Goal: Task Accomplishment & Management: Use online tool/utility

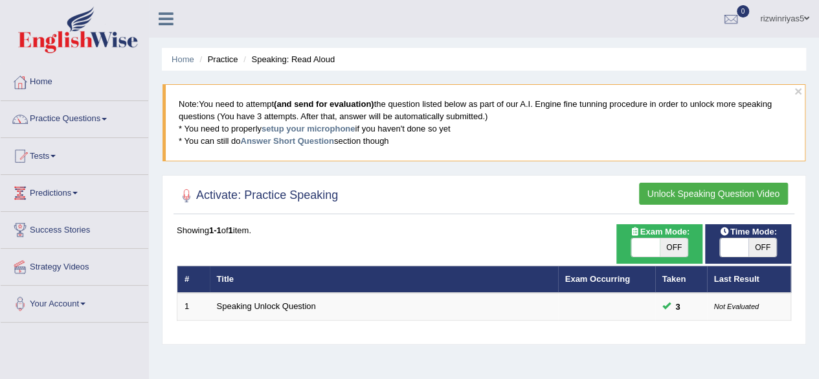
click at [681, 185] on button "Unlock Speaking Question Video" at bounding box center [713, 193] width 149 height 22
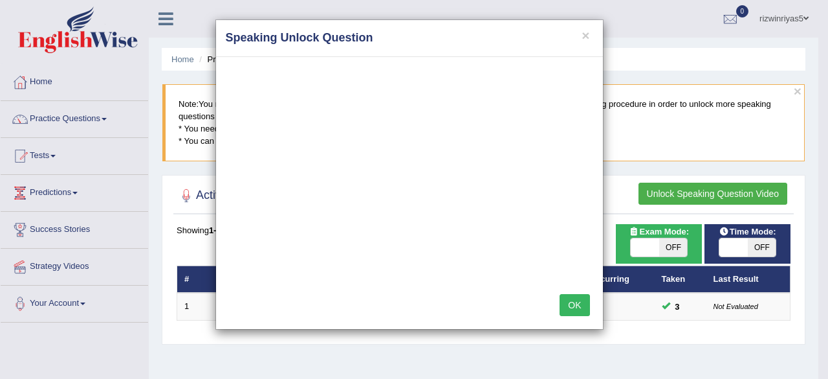
click at [578, 309] on button "OK" at bounding box center [575, 305] width 30 height 22
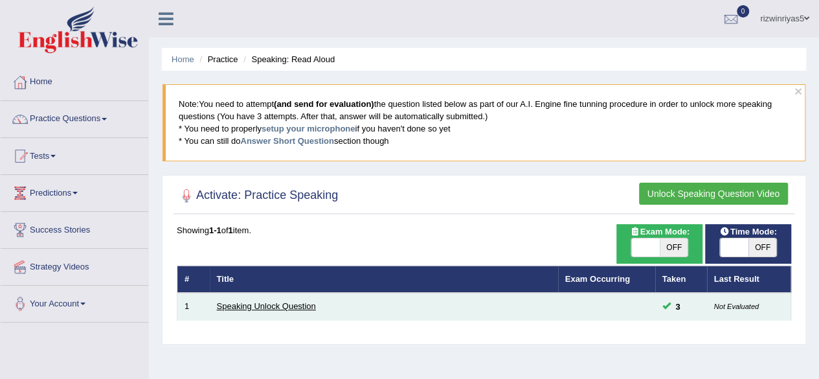
click at [291, 301] on link "Speaking Unlock Question" at bounding box center [266, 306] width 99 height 10
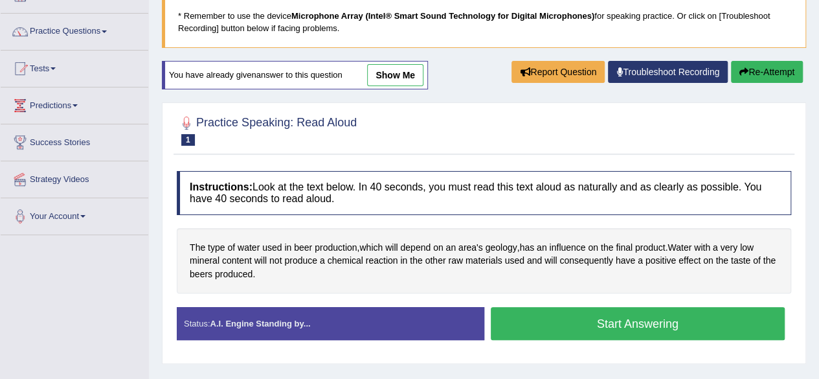
scroll to position [162, 0]
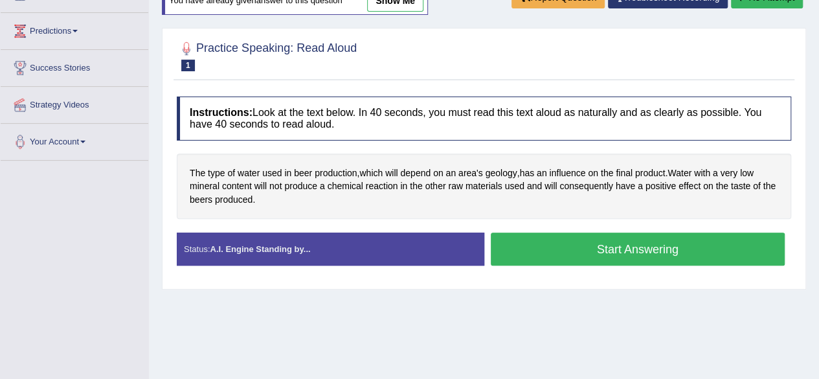
drag, startPoint x: 0, startPoint y: 0, endPoint x: 828, endPoint y: 187, distance: 848.5
click at [818, 187] on html "Toggle navigation Home Practice Questions Speaking Practice Read Aloud Repeat S…" at bounding box center [409, 27] width 819 height 379
click at [638, 247] on button "Start Answering" at bounding box center [637, 248] width 294 height 33
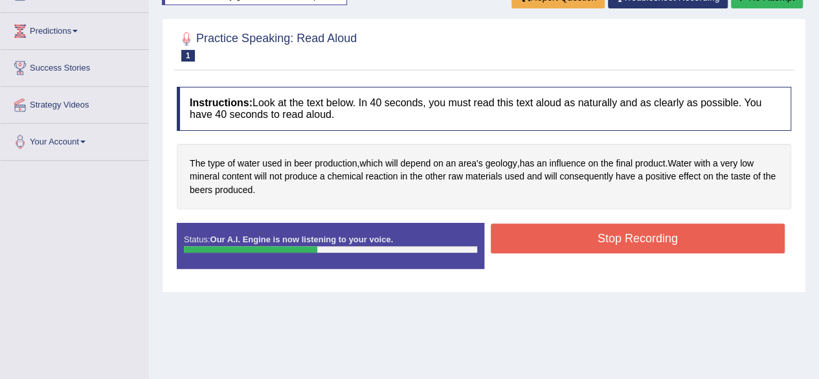
click at [638, 247] on button "Stop Recording" at bounding box center [637, 238] width 294 height 30
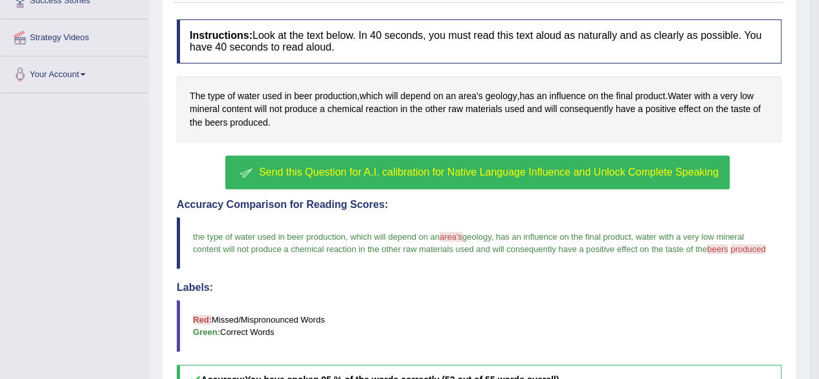
scroll to position [243, 0]
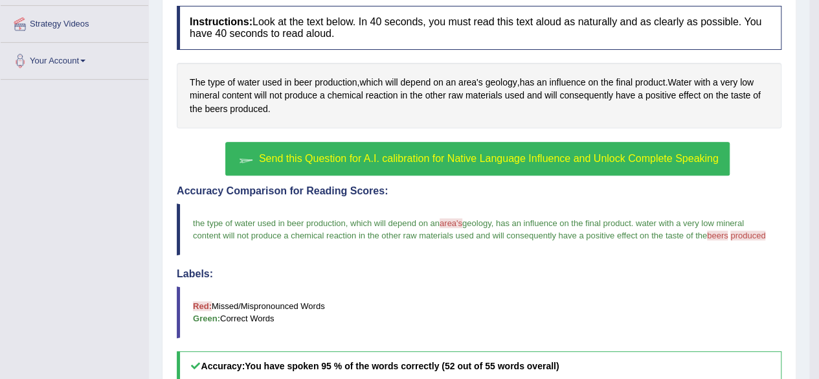
click at [546, 162] on button "Send this Question for A.I. calibration for Native Language Influence and Unloc…" at bounding box center [476, 159] width 503 height 34
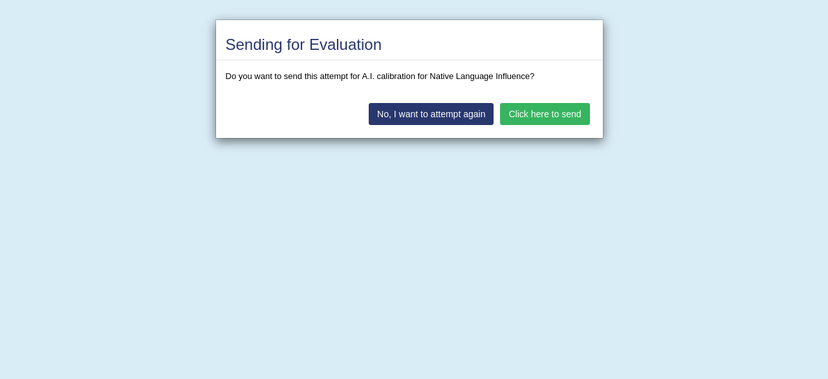
click at [532, 116] on button "Click here to send" at bounding box center [544, 114] width 89 height 22
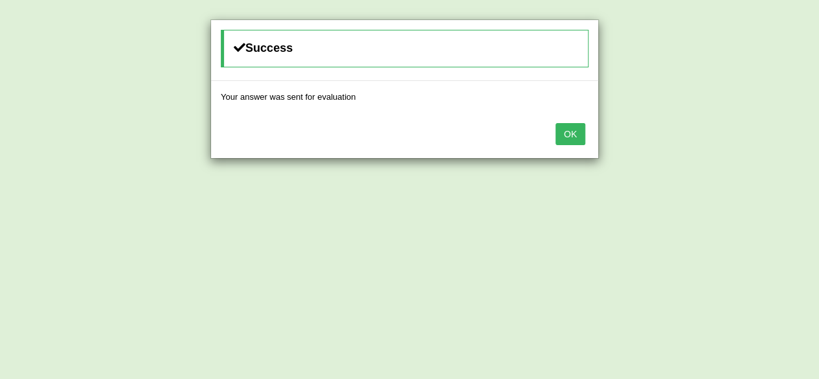
click at [586, 129] on div "OK" at bounding box center [404, 135] width 387 height 45
click at [576, 129] on button "OK" at bounding box center [570, 134] width 30 height 22
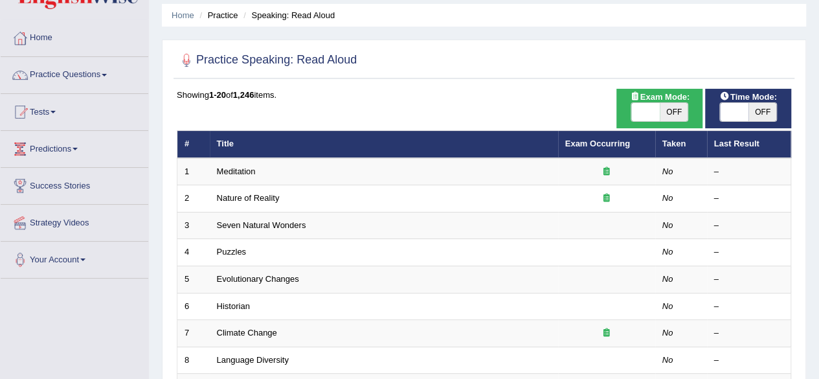
scroll to position [76, 0]
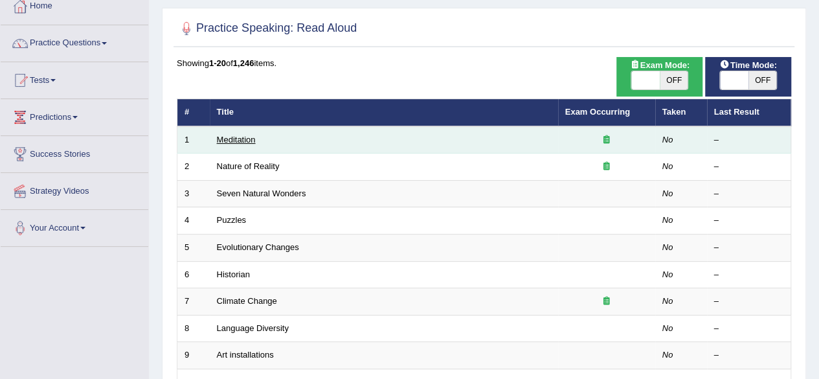
click at [241, 135] on link "Meditation" at bounding box center [236, 140] width 39 height 10
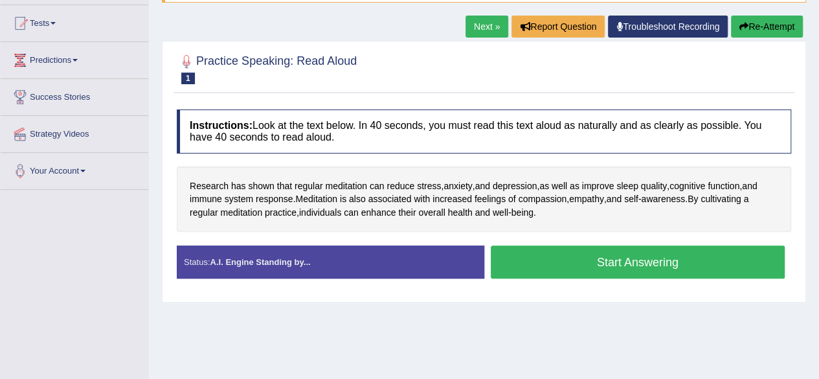
scroll to position [145, 0]
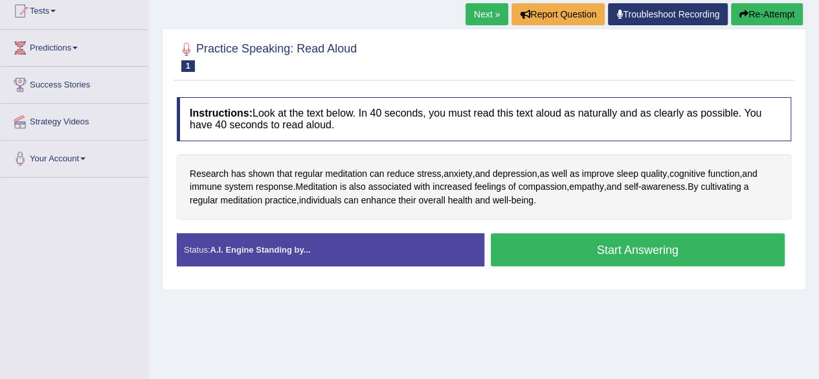
click at [604, 249] on button "Start Answering" at bounding box center [637, 249] width 294 height 33
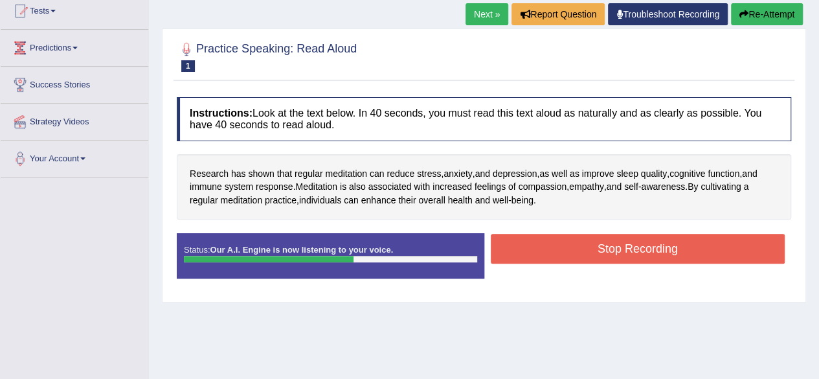
click at [666, 243] on button "Stop Recording" at bounding box center [637, 249] width 294 height 30
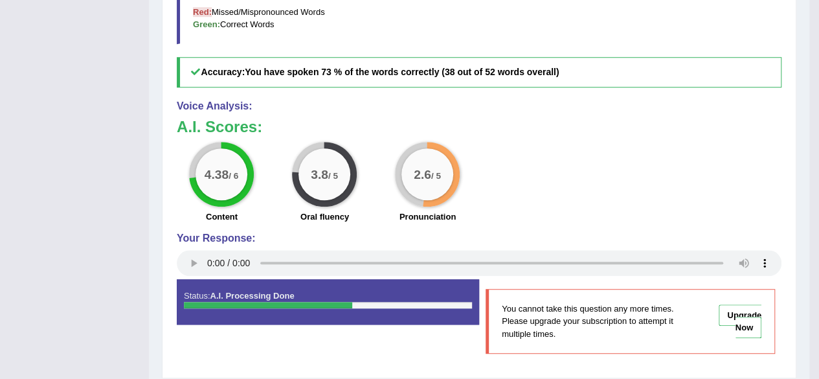
scroll to position [542, 0]
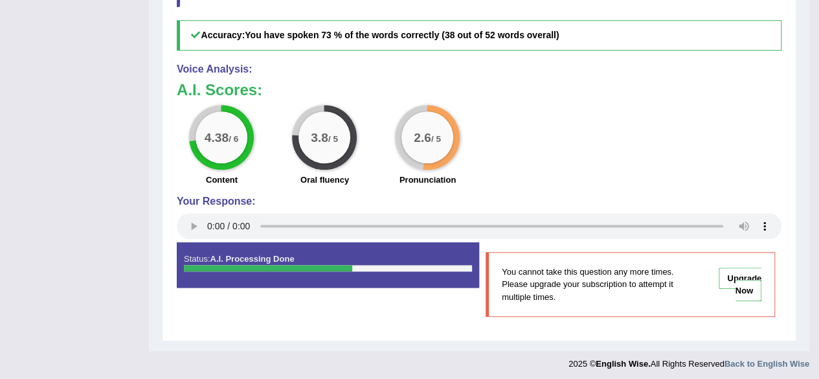
click at [740, 280] on link "Upgrade Now" at bounding box center [739, 284] width 43 height 34
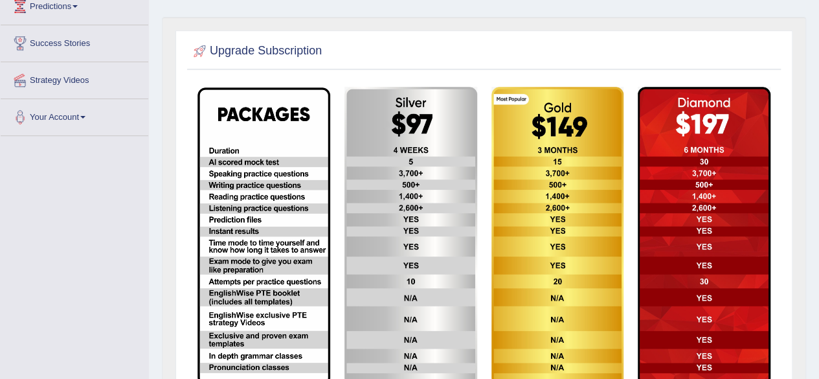
scroll to position [221, 0]
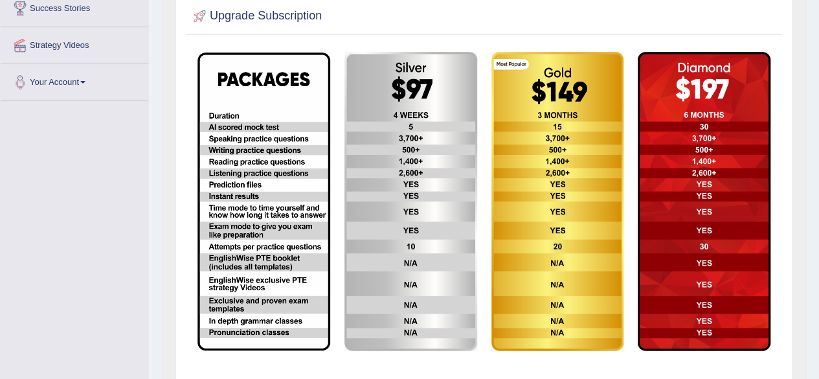
click at [439, 86] on img at bounding box center [410, 201] width 133 height 299
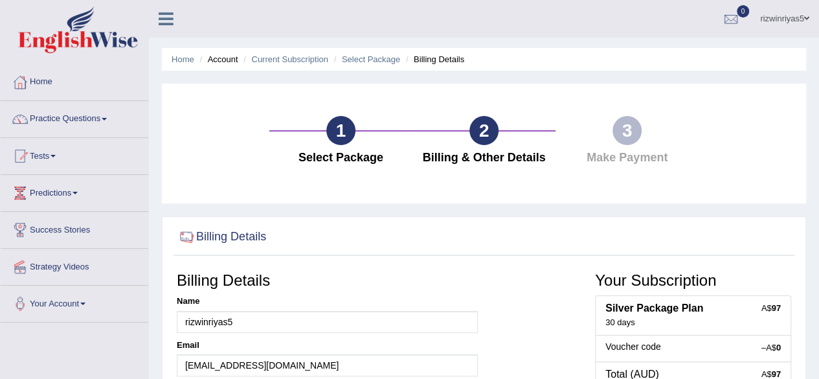
click at [346, 130] on div "1" at bounding box center [340, 130] width 29 height 29
click at [378, 59] on link "Select Package" at bounding box center [371, 59] width 58 height 10
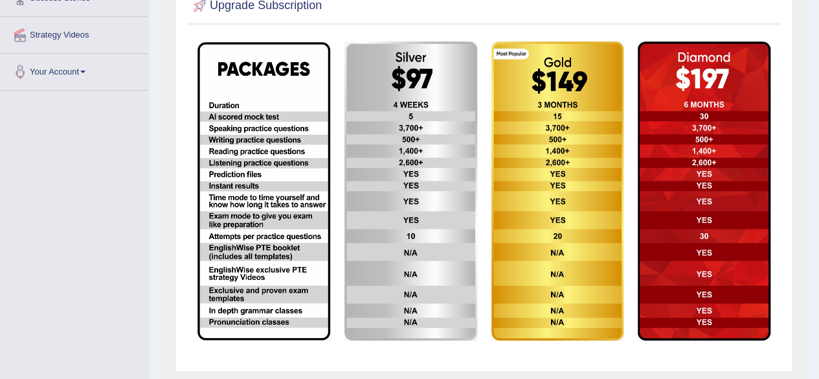
scroll to position [234, 0]
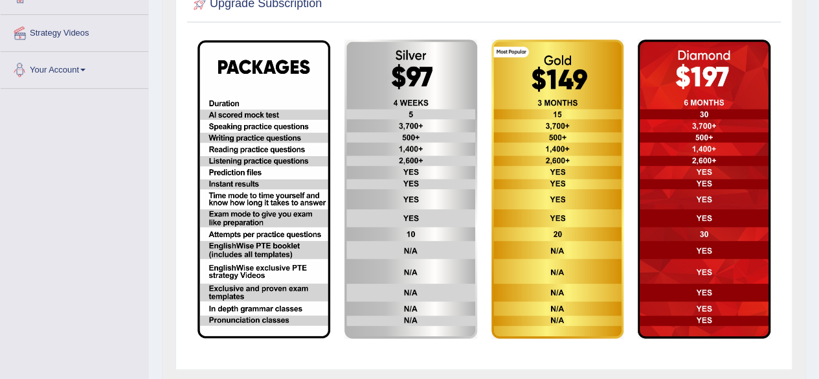
click at [65, 72] on link "Your Account" at bounding box center [75, 68] width 148 height 32
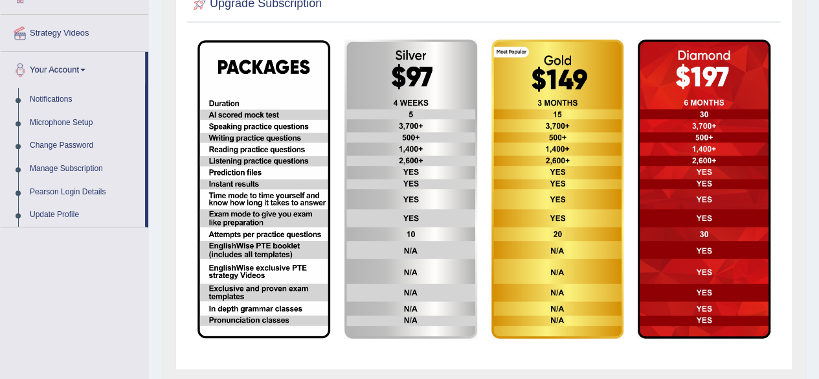
click at [65, 72] on link "Your Account" at bounding box center [73, 68] width 144 height 32
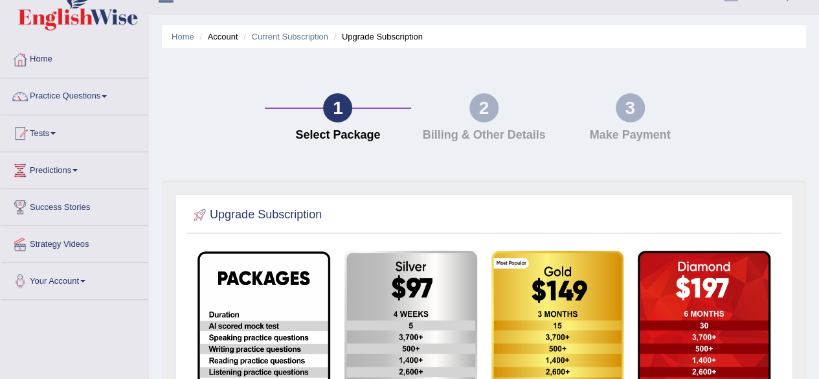
scroll to position [0, 0]
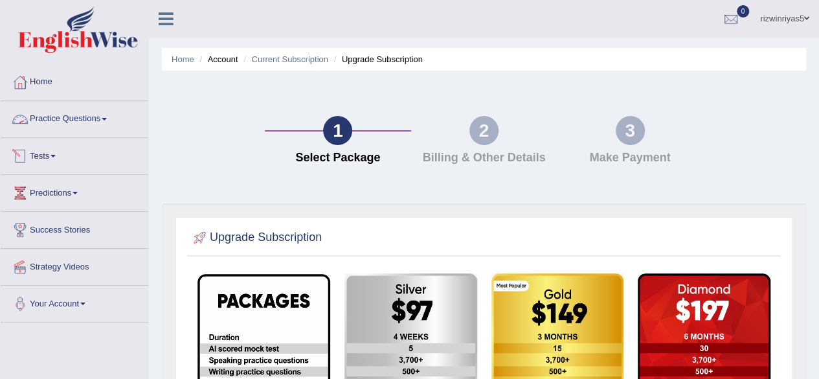
click at [67, 148] on link "Tests" at bounding box center [75, 154] width 148 height 32
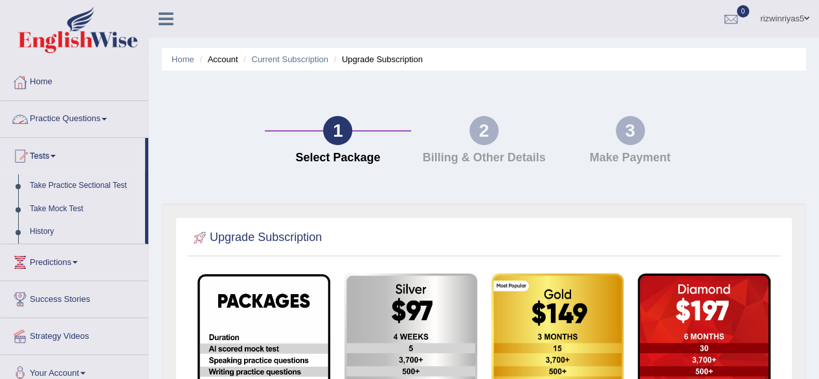
click at [70, 124] on link "Practice Questions" at bounding box center [75, 117] width 148 height 32
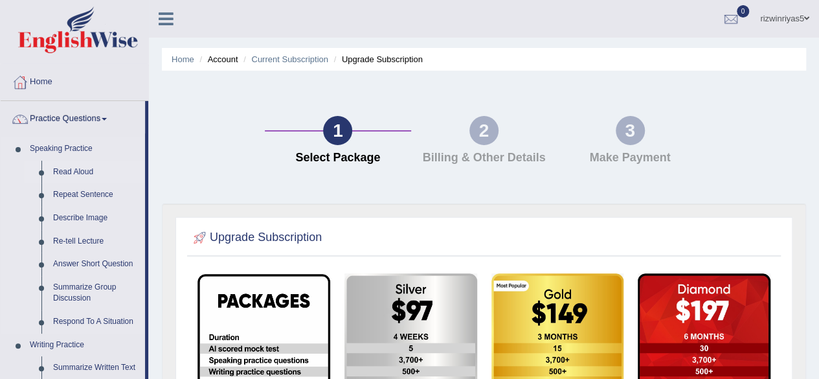
click at [67, 170] on link "Read Aloud" at bounding box center [96, 171] width 98 height 23
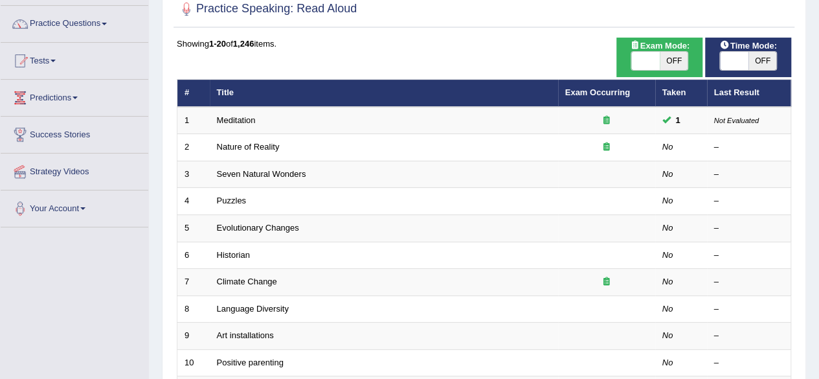
scroll to position [105, 0]
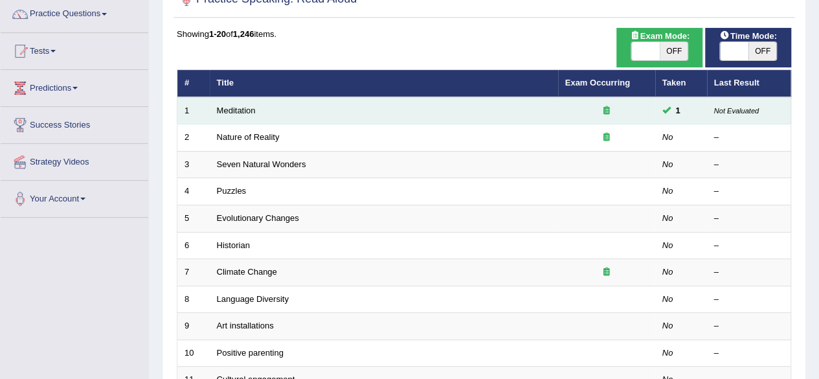
click at [608, 111] on icon at bounding box center [606, 110] width 6 height 8
click at [248, 112] on link "Meditation" at bounding box center [236, 110] width 39 height 10
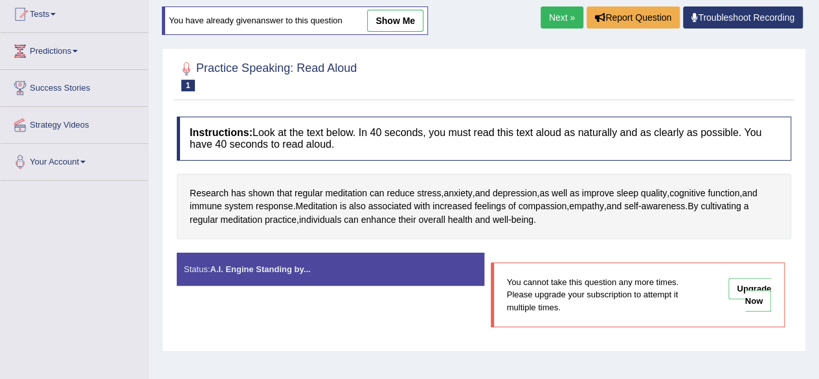
scroll to position [144, 0]
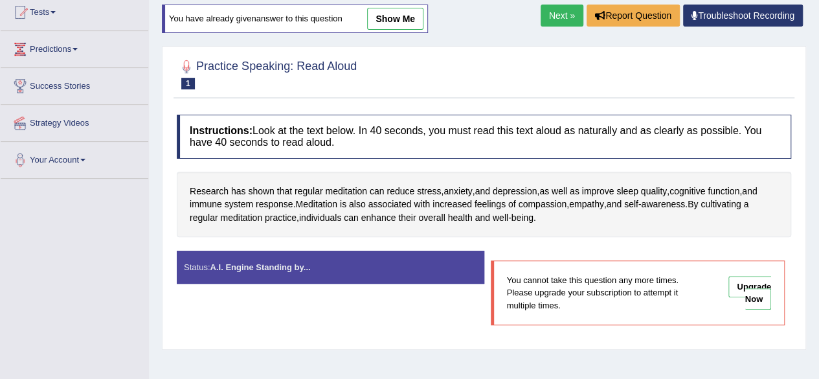
click at [388, 21] on link "show me" at bounding box center [395, 19] width 56 height 22
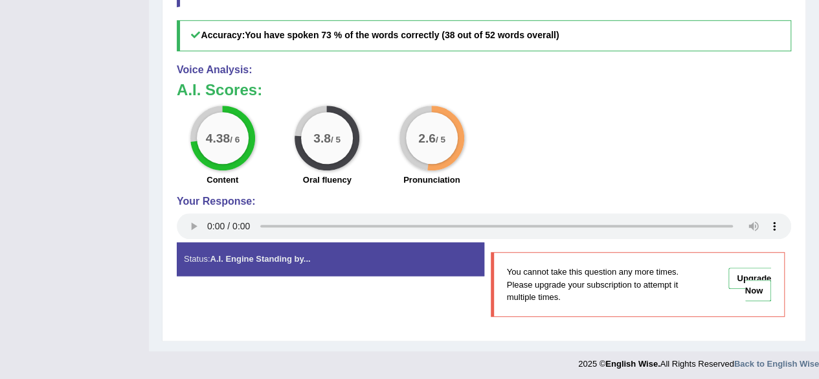
scroll to position [0, 0]
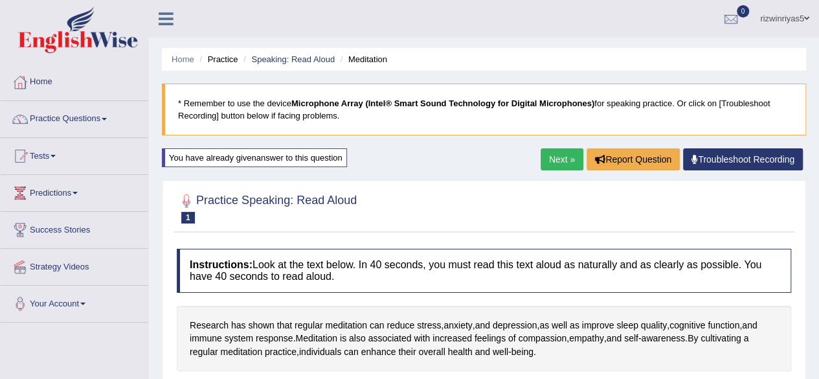
click at [551, 149] on link "Next »" at bounding box center [561, 159] width 43 height 22
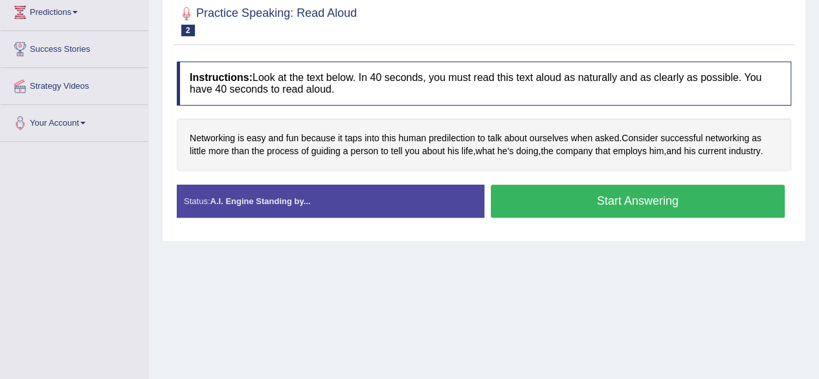
scroll to position [192, 0]
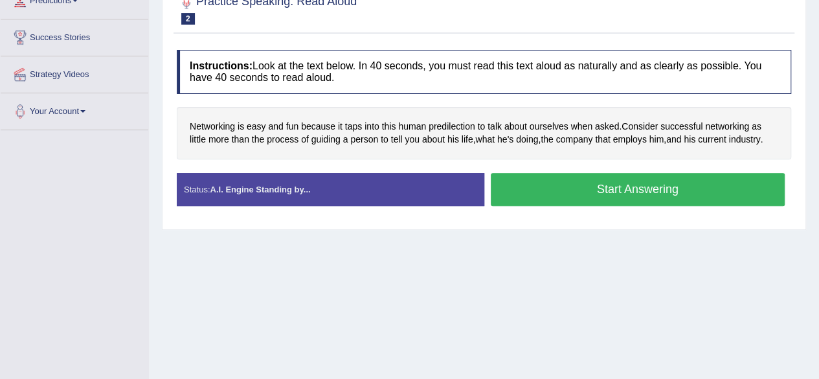
click at [621, 186] on button "Start Answering" at bounding box center [637, 189] width 294 height 33
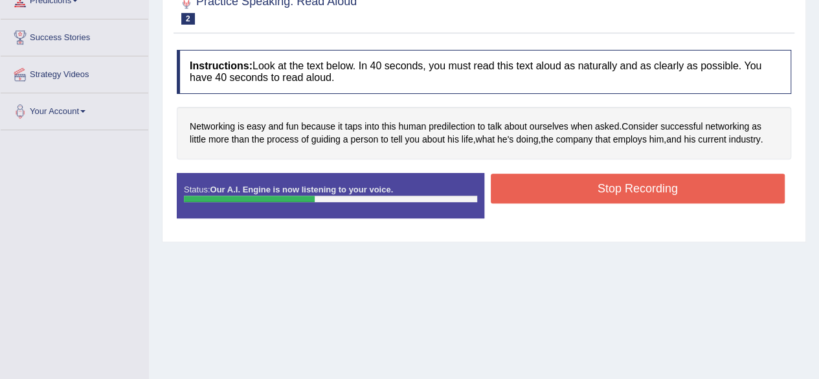
click at [644, 187] on button "Stop Recording" at bounding box center [637, 188] width 294 height 30
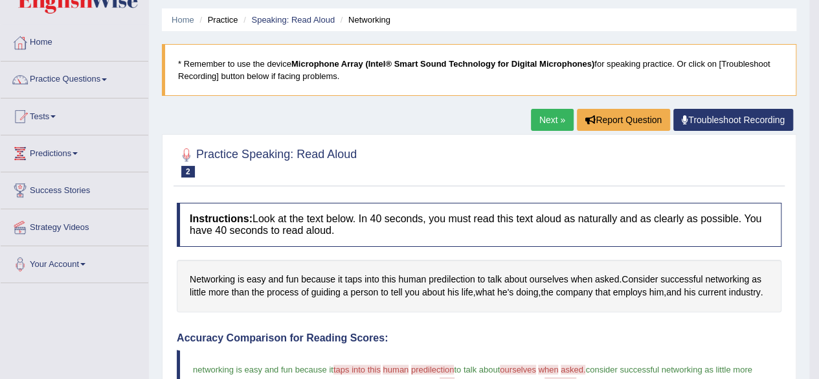
scroll to position [0, 0]
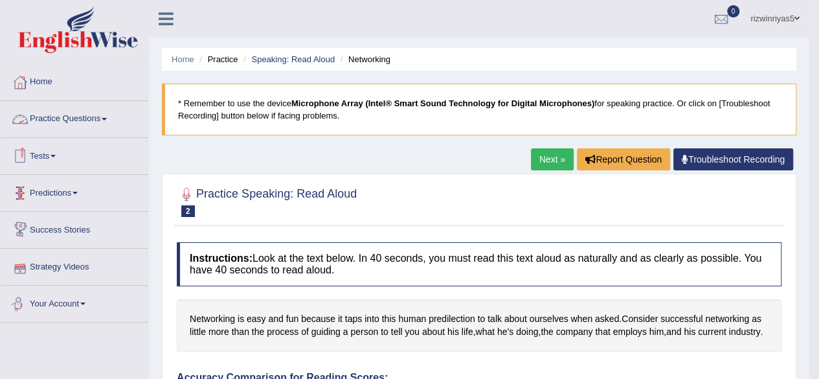
click at [80, 300] on link "Your Account" at bounding box center [75, 301] width 148 height 32
click at [71, 354] on link "Microphone Setup" at bounding box center [84, 356] width 121 height 23
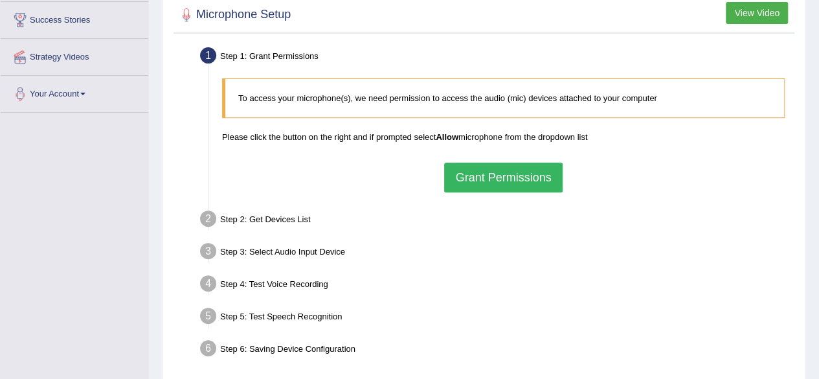
scroll to position [246, 0]
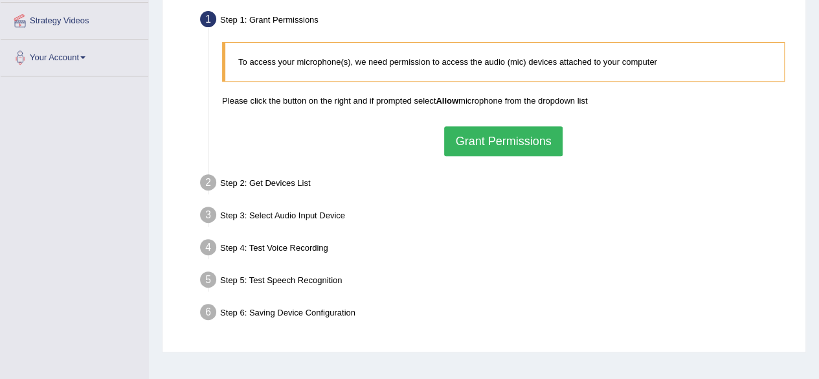
click at [496, 142] on button "Grant Permissions" at bounding box center [503, 141] width 118 height 30
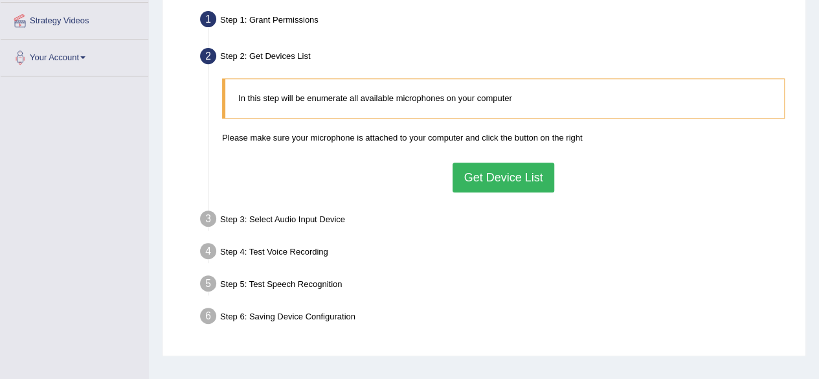
click at [510, 165] on button "Get Device List" at bounding box center [502, 177] width 101 height 30
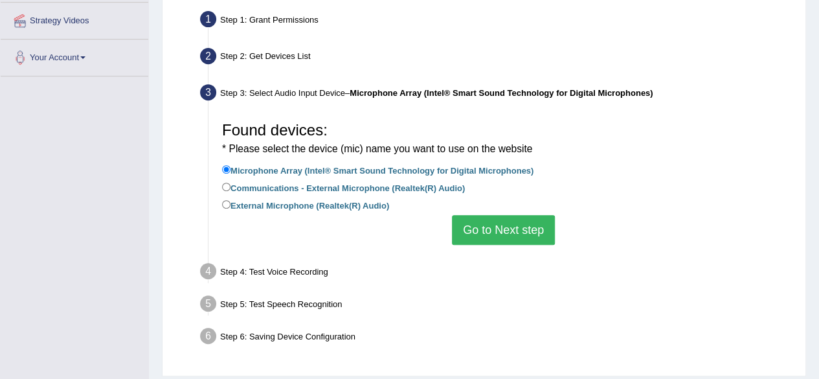
click at [225, 208] on label "External Microphone (Realtek(R) Audio)" at bounding box center [305, 204] width 167 height 14
click at [225, 208] on input "External Microphone (Realtek(R) Audio)" at bounding box center [226, 204] width 8 height 8
radio input "true"
click at [508, 221] on button "Go to Next step" at bounding box center [503, 230] width 103 height 30
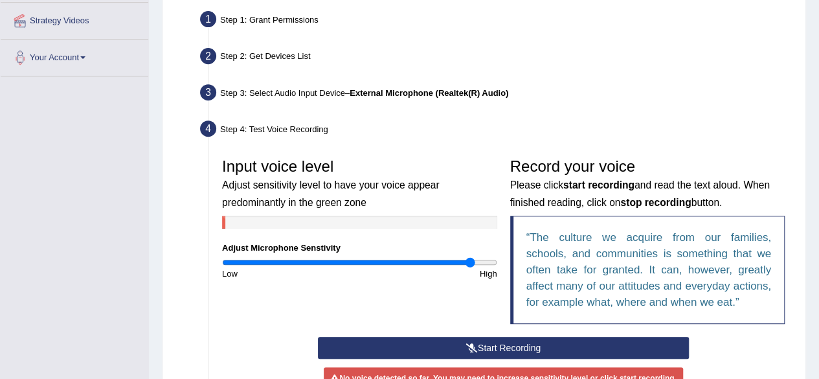
click at [523, 345] on button "Start Recording" at bounding box center [503, 347] width 371 height 22
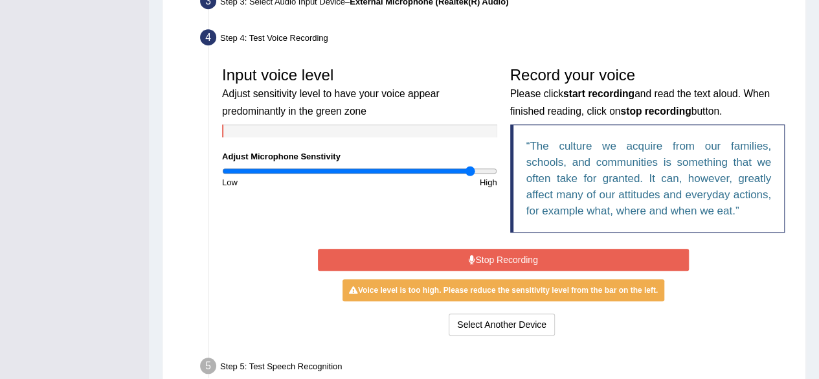
scroll to position [342, 0]
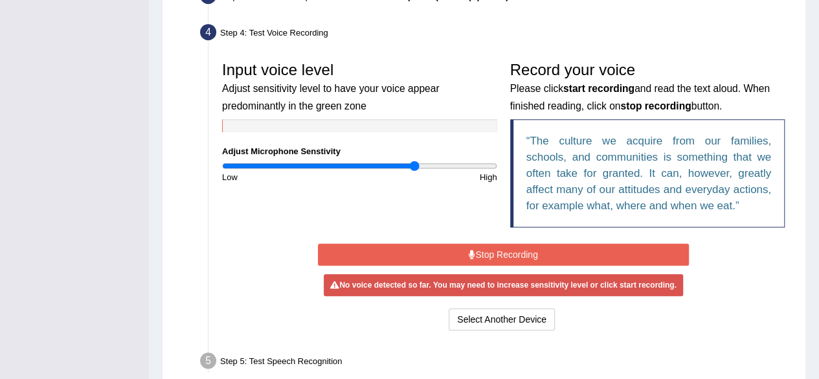
drag, startPoint x: 469, startPoint y: 168, endPoint x: 414, endPoint y: 173, distance: 55.2
click at [414, 171] on input "range" at bounding box center [359, 165] width 275 height 10
drag, startPoint x: 412, startPoint y: 168, endPoint x: 258, endPoint y: 175, distance: 154.8
click at [258, 171] on input "range" at bounding box center [359, 165] width 275 height 10
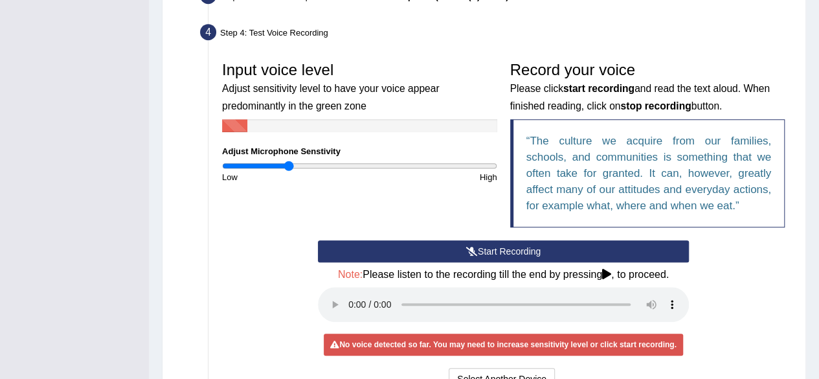
drag, startPoint x: 259, startPoint y: 164, endPoint x: 289, endPoint y: 174, distance: 31.5
click at [289, 171] on input "range" at bounding box center [359, 165] width 275 height 10
click at [423, 245] on button "Start Recording" at bounding box center [503, 251] width 371 height 22
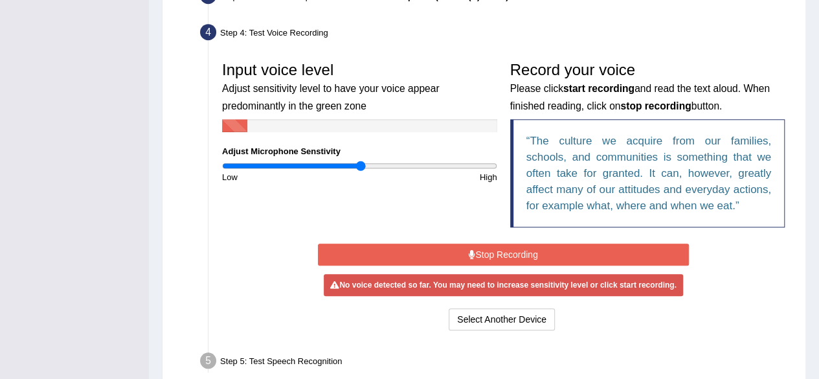
drag, startPoint x: 288, startPoint y: 162, endPoint x: 361, endPoint y: 178, distance: 74.9
click at [361, 171] on input "range" at bounding box center [359, 165] width 275 height 10
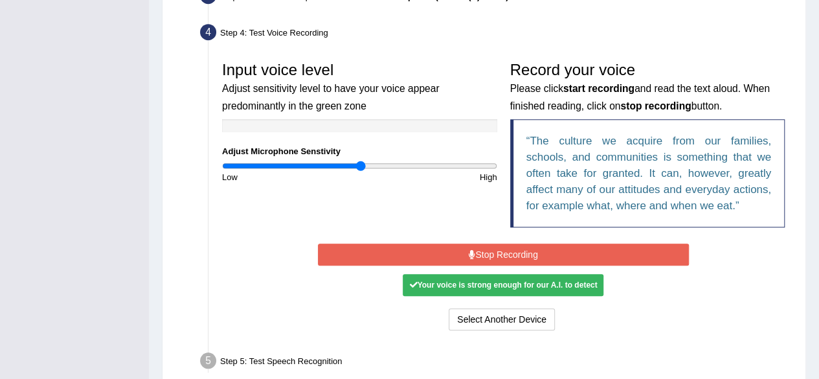
click at [481, 254] on button "Stop Recording" at bounding box center [503, 254] width 371 height 22
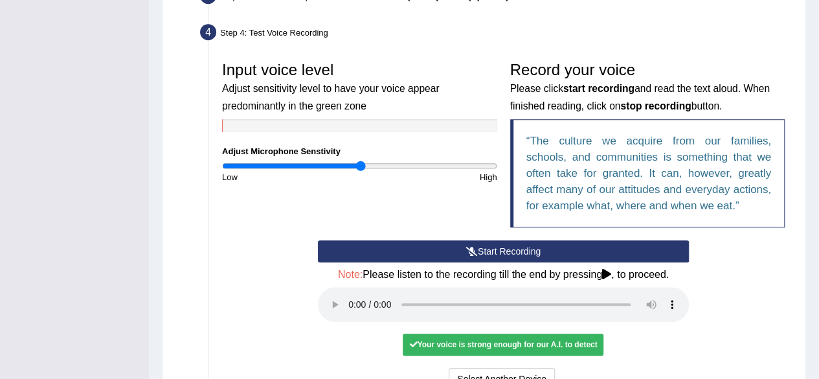
click at [481, 254] on button "Start Recording" at bounding box center [503, 251] width 371 height 22
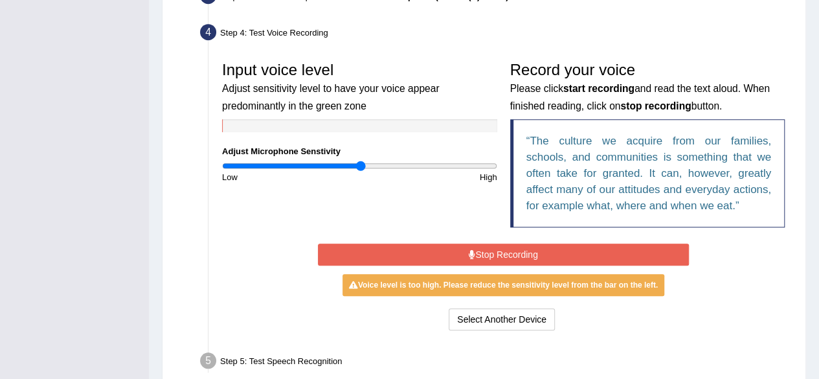
click at [481, 254] on button "Stop Recording" at bounding box center [503, 254] width 371 height 22
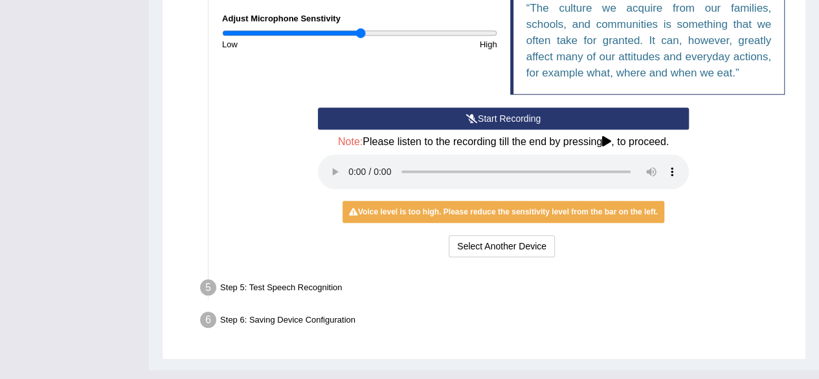
scroll to position [495, 0]
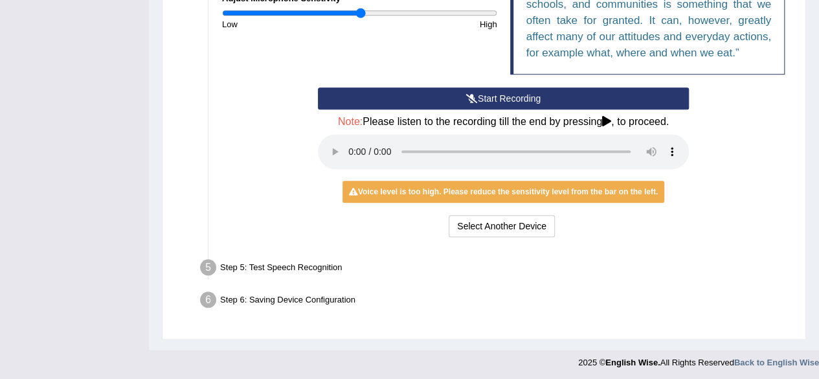
click at [469, 156] on div "Start Recording Stop Recording Note: Please listen to the recording till the en…" at bounding box center [503, 163] width 384 height 153
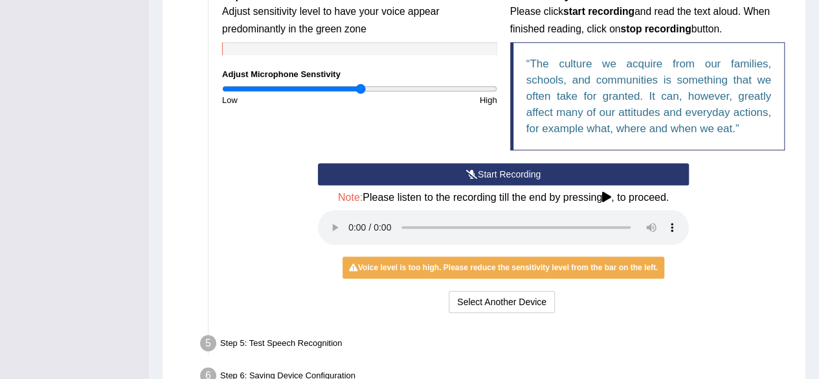
scroll to position [415, 0]
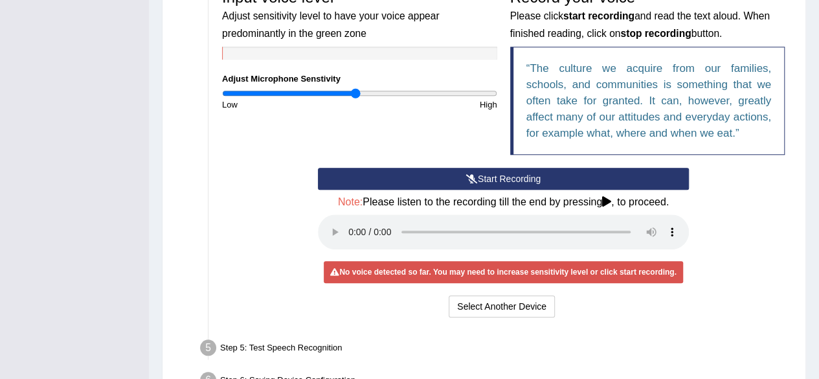
click at [355, 91] on input "range" at bounding box center [359, 93] width 275 height 10
click at [495, 174] on button "Start Recording" at bounding box center [503, 179] width 371 height 22
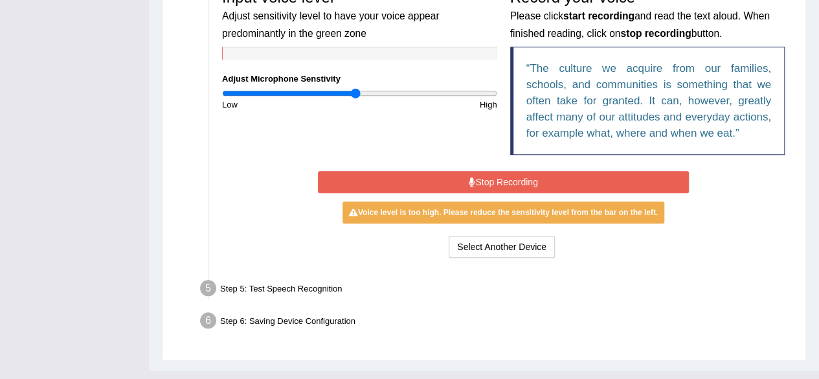
click at [352, 93] on input "range" at bounding box center [359, 93] width 275 height 10
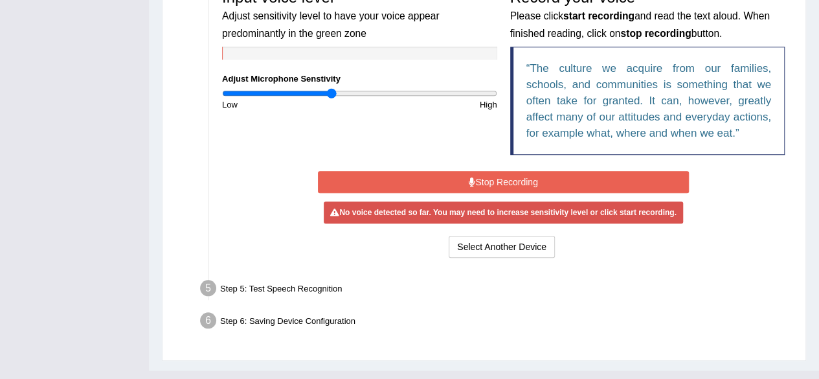
drag, startPoint x: 352, startPoint y: 93, endPoint x: 330, endPoint y: 91, distance: 22.2
type input "0.8"
click at [330, 91] on input "range" at bounding box center [359, 93] width 275 height 10
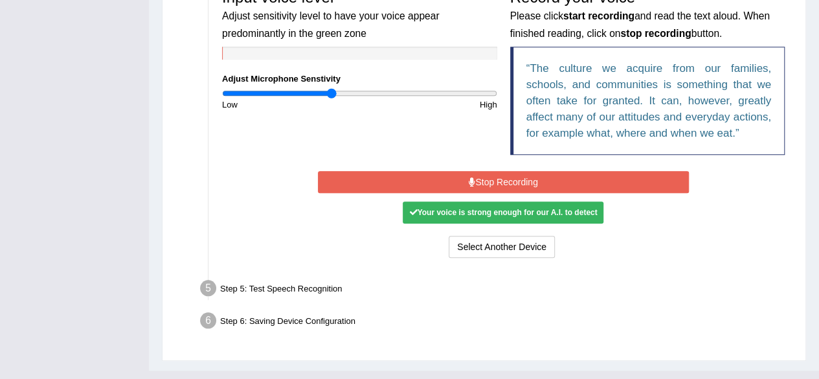
click at [503, 183] on button "Stop Recording" at bounding box center [503, 182] width 371 height 22
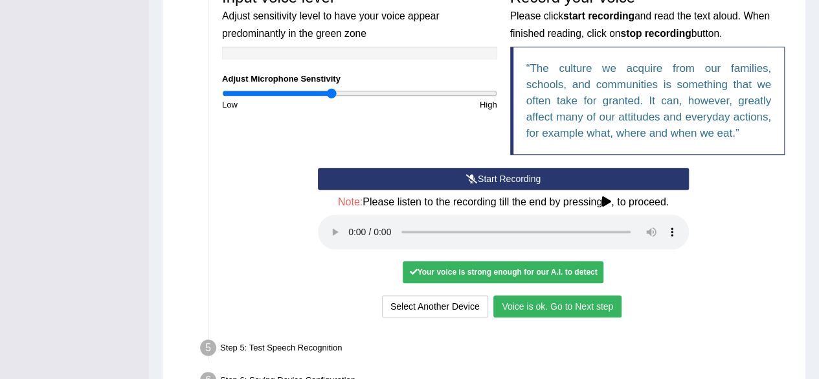
click at [578, 297] on button "Voice is ok. Go to Next step" at bounding box center [557, 306] width 128 height 22
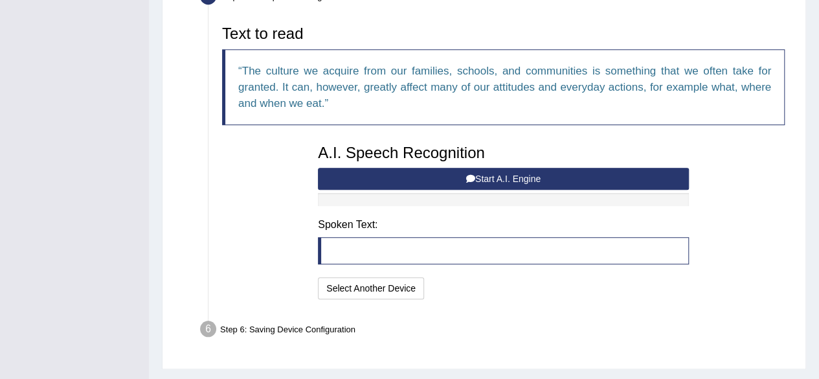
click at [522, 170] on button "Start A.I. Engine" at bounding box center [503, 179] width 371 height 22
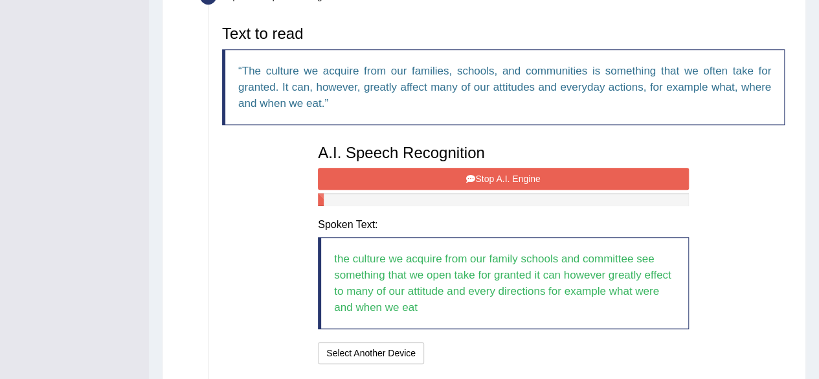
click at [522, 170] on button "Stop A.I. Engine" at bounding box center [503, 179] width 371 height 22
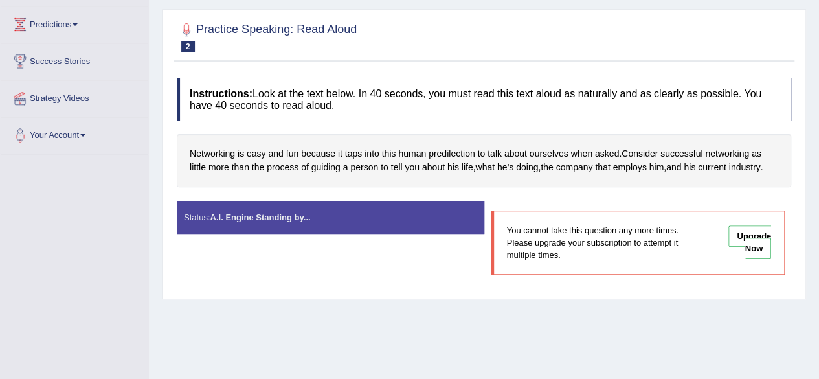
scroll to position [120, 0]
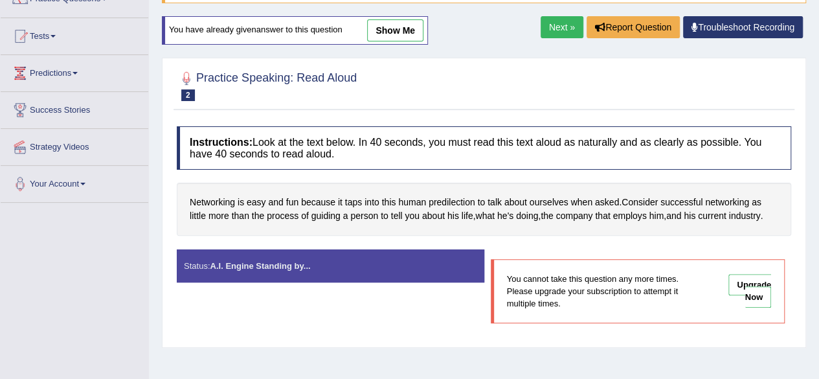
click at [280, 270] on strong "A.I. Engine Standing by..." at bounding box center [260, 266] width 100 height 10
click at [567, 38] on link "Next »" at bounding box center [561, 27] width 43 height 22
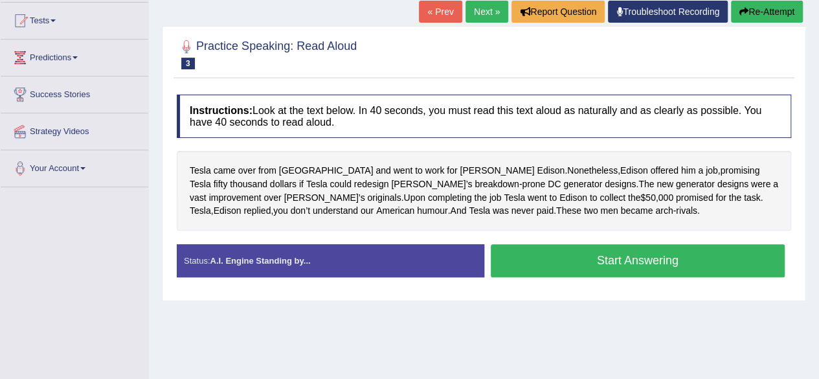
scroll to position [136, 0]
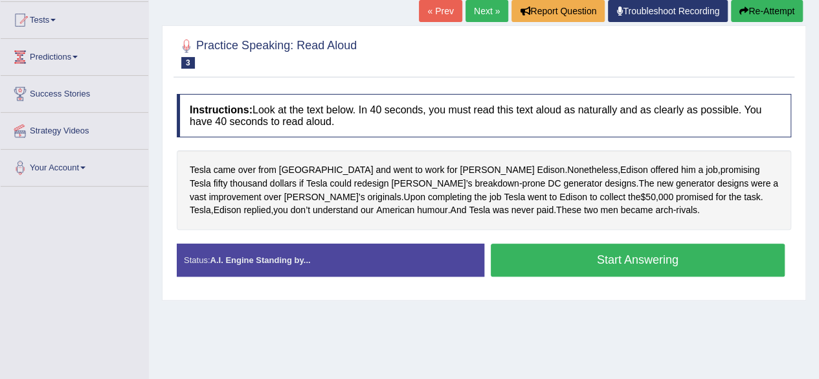
drag, startPoint x: 0, startPoint y: 0, endPoint x: 823, endPoint y: 183, distance: 843.2
click at [819, 183] on html "Toggle navigation Home Practice Questions Speaking Practice Read Aloud Repeat S…" at bounding box center [409, 53] width 819 height 379
click at [690, 265] on button "Start Answering" at bounding box center [637, 259] width 294 height 33
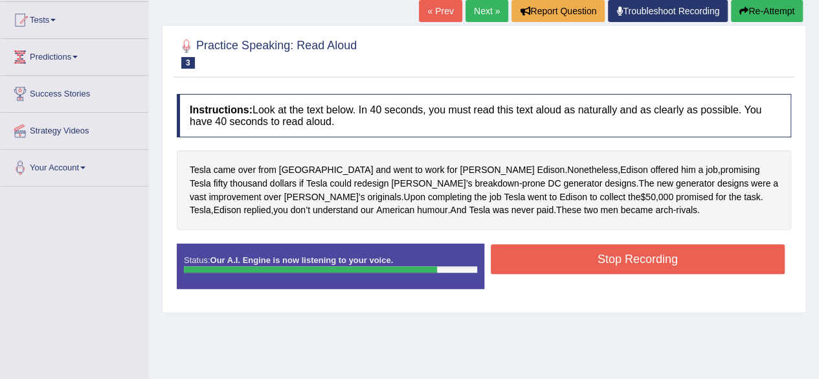
click at [529, 267] on button "Stop Recording" at bounding box center [637, 259] width 294 height 30
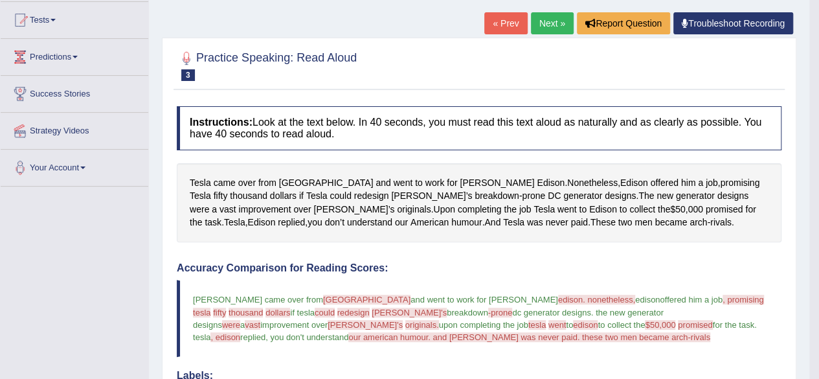
drag, startPoint x: 828, startPoint y: 191, endPoint x: 828, endPoint y: 285, distance: 94.5
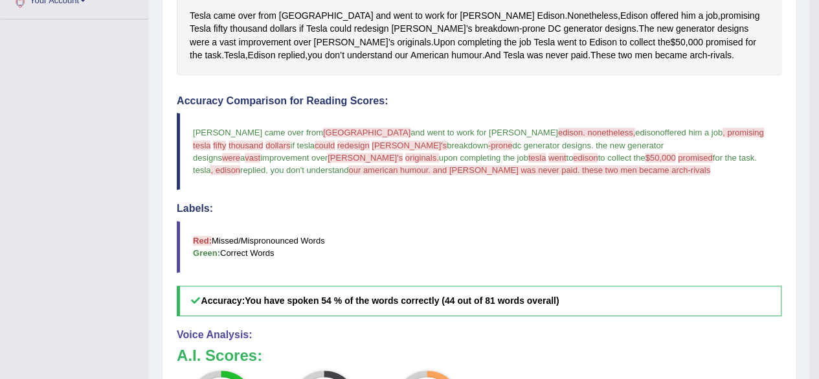
scroll to position [355, 0]
